Goal: Task Accomplishment & Management: Complete application form

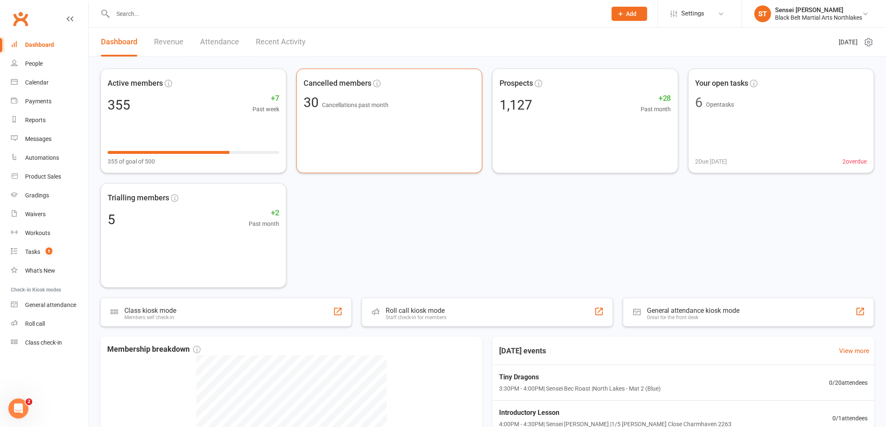
click at [621, 13] on icon at bounding box center [621, 14] width 8 height 8
click at [596, 40] on link "Prospect" at bounding box center [620, 37] width 74 height 19
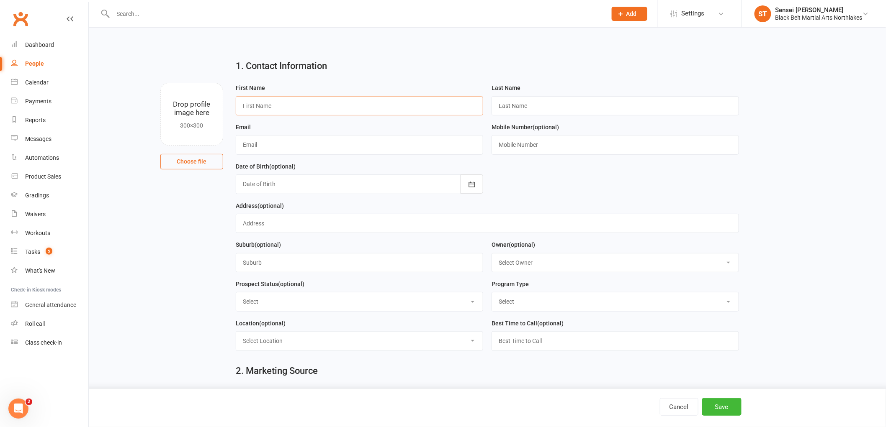
click at [267, 107] on input "text" at bounding box center [359, 105] width 247 height 19
type input "n"
type input "Narkeeta"
type input "[PERSON_NAME]"
click at [311, 143] on input "text" at bounding box center [359, 144] width 247 height 19
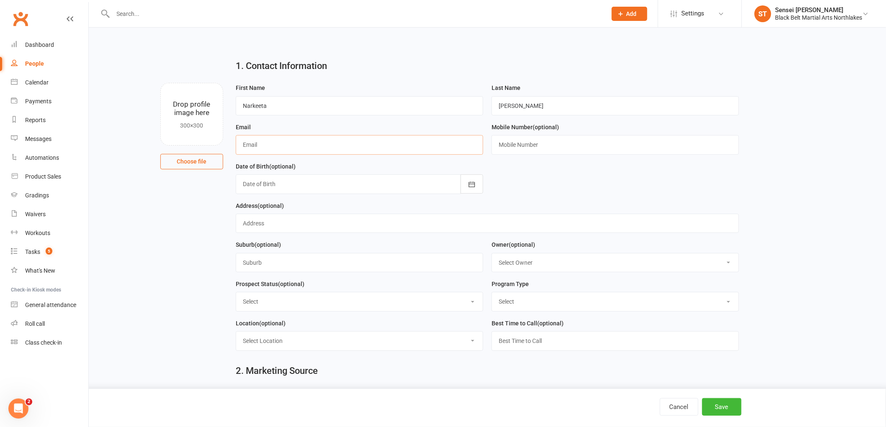
paste input "[EMAIL_ADDRESS][DOMAIN_NAME]"
type input "[EMAIL_ADDRESS][DOMAIN_NAME]"
click at [514, 147] on input "text" at bounding box center [614, 144] width 247 height 19
paste input "0413852490"
type input "0413852490"
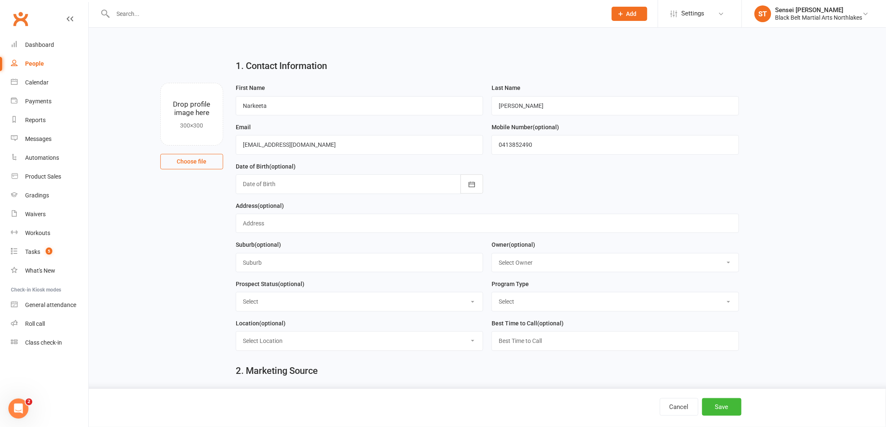
click at [273, 307] on select "Select Lead Contact Booked Intro Confirmed Taught Booked Trial Class 2 Step Int…" at bounding box center [359, 302] width 247 height 18
select select "Lead"
click at [236, 293] on select "Select Lead Contact Booked Intro Confirmed Taught Booked Trial Class 2 Step Int…" at bounding box center [359, 302] width 247 height 18
click at [570, 303] on select "Select Tiny Dragon Lil Dragon Karate Kickboxing Kobudo" at bounding box center [615, 302] width 247 height 18
select select "Karate"
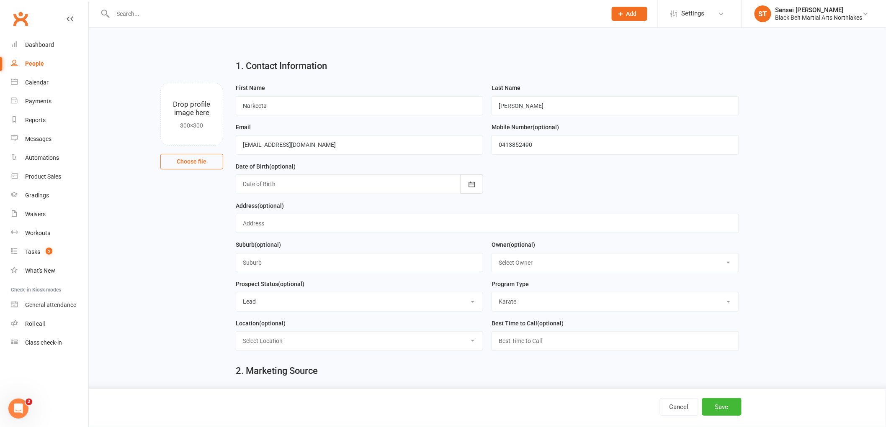
click at [492, 293] on select "Select Tiny Dragon Lil Dragon Karate Kickboxing Kobudo" at bounding box center [615, 302] width 247 height 18
click at [346, 345] on select "Select Location 1/5 Botham Close Charmhaven 2263 BBMA Online Portal Introductio…" at bounding box center [359, 341] width 247 height 18
click at [390, 384] on div "2. Marketing Source" at bounding box center [487, 373] width 516 height 30
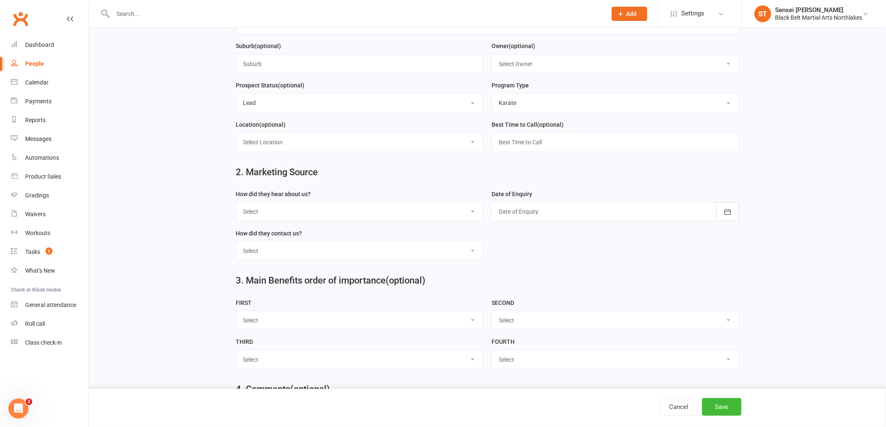
scroll to position [279, 0]
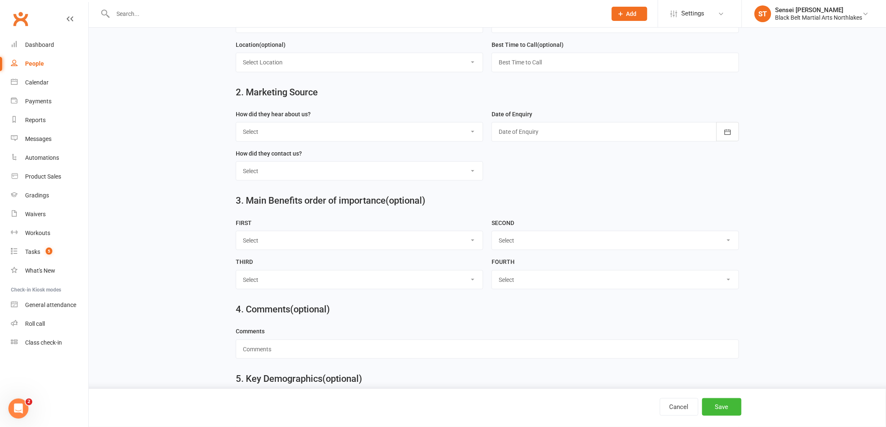
click at [297, 128] on select "Select A1 - Direct Mail A2 - Print Media A3 - Flyer A5 - Radio A6 - Sign A7 - T…" at bounding box center [359, 132] width 247 height 18
select select "S4 - Search Engine"
click at [236, 123] on select "Select A1 - Direct Mail A2 - Print Media A3 - Flyer A5 - Radio A6 - Sign A7 - T…" at bounding box center [359, 132] width 247 height 18
click at [292, 172] on select "Select Phone Walk-in School Initiated Email Website Form Facebook" at bounding box center [359, 171] width 247 height 18
select select "Website Form"
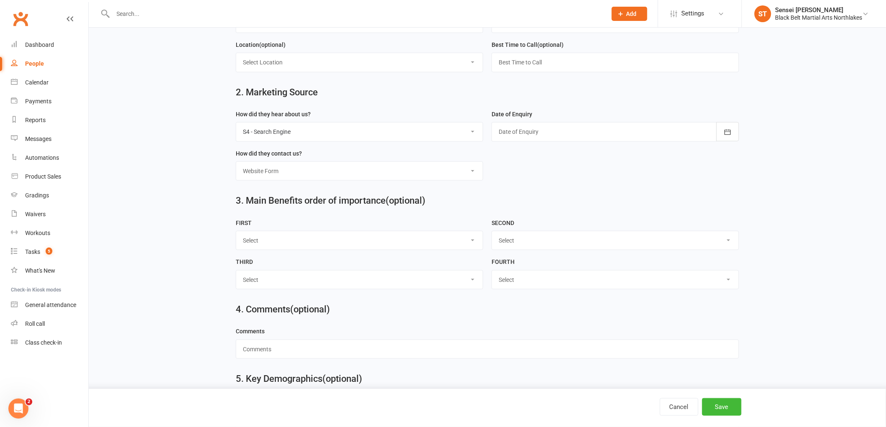
click at [236, 162] on select "Select Phone Walk-in School Initiated Email Website Form Facebook" at bounding box center [359, 171] width 247 height 18
click at [562, 128] on div at bounding box center [614, 131] width 247 height 19
click at [564, 213] on button "12" at bounding box center [562, 218] width 18 height 15
type input "12 Aug 2025"
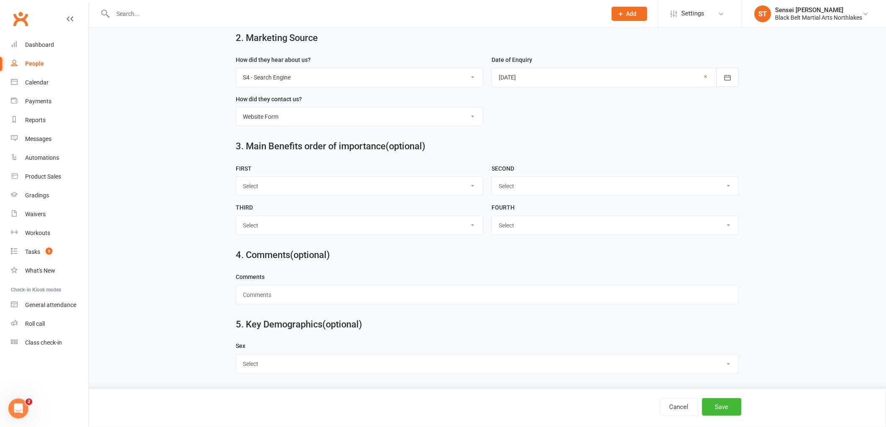
scroll to position [334, 0]
click at [271, 366] on select "Select Male Female Other" at bounding box center [487, 364] width 502 height 18
select select "Female"
click at [236, 355] on select "Select Male Female Other" at bounding box center [487, 364] width 502 height 18
click at [722, 413] on button "Save" at bounding box center [721, 407] width 39 height 18
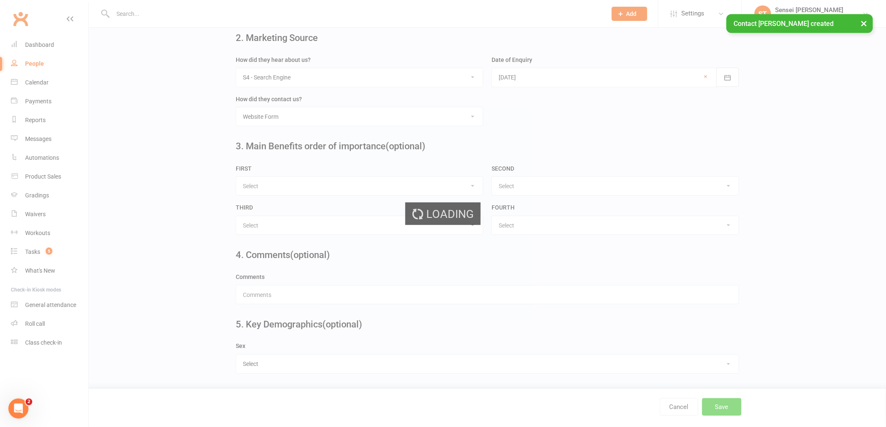
scroll to position [0, 0]
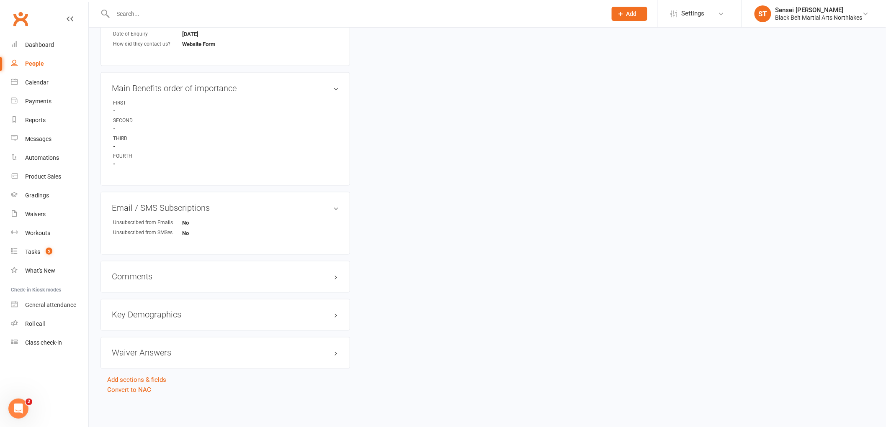
scroll to position [419, 0]
click at [136, 279] on h3 "Comments edit" at bounding box center [225, 276] width 227 height 9
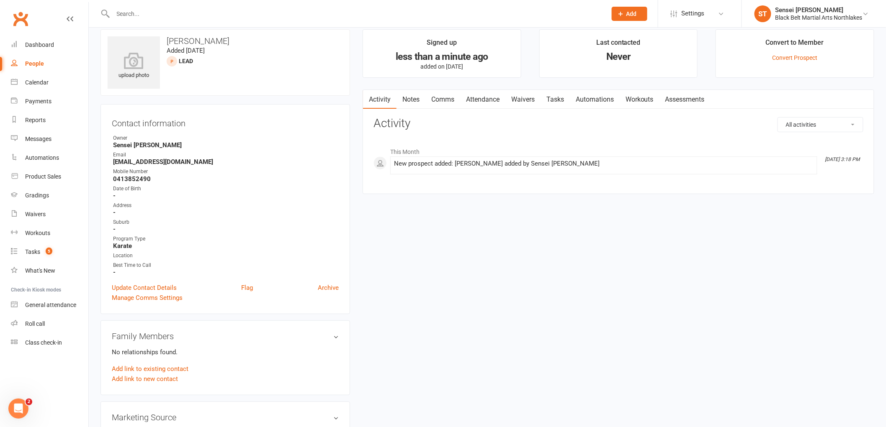
scroll to position [0, 0]
